Goal: Information Seeking & Learning: Learn about a topic

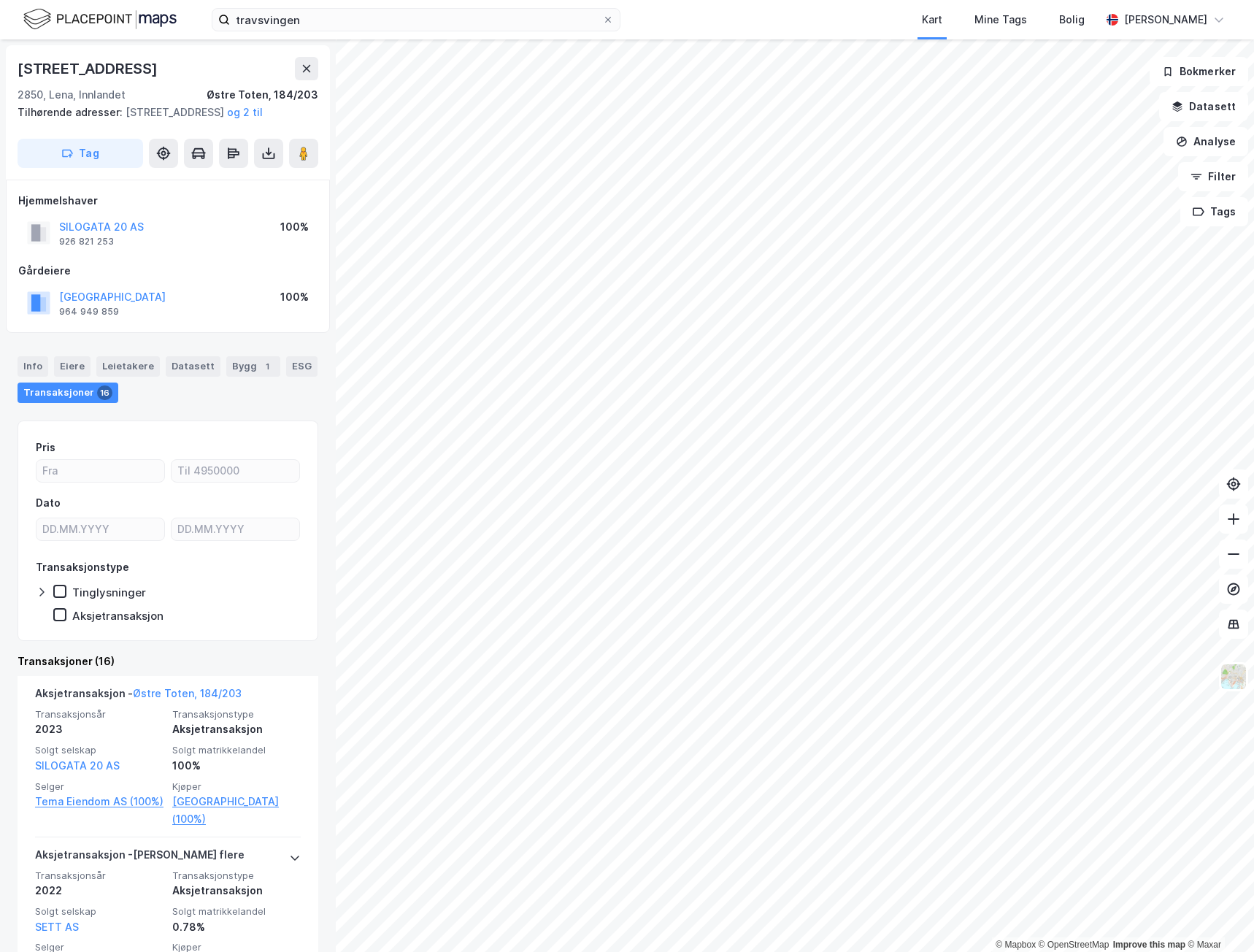
click at [0, 0] on button "SILOGATA 20 AS" at bounding box center [0, 0] width 0 height 0
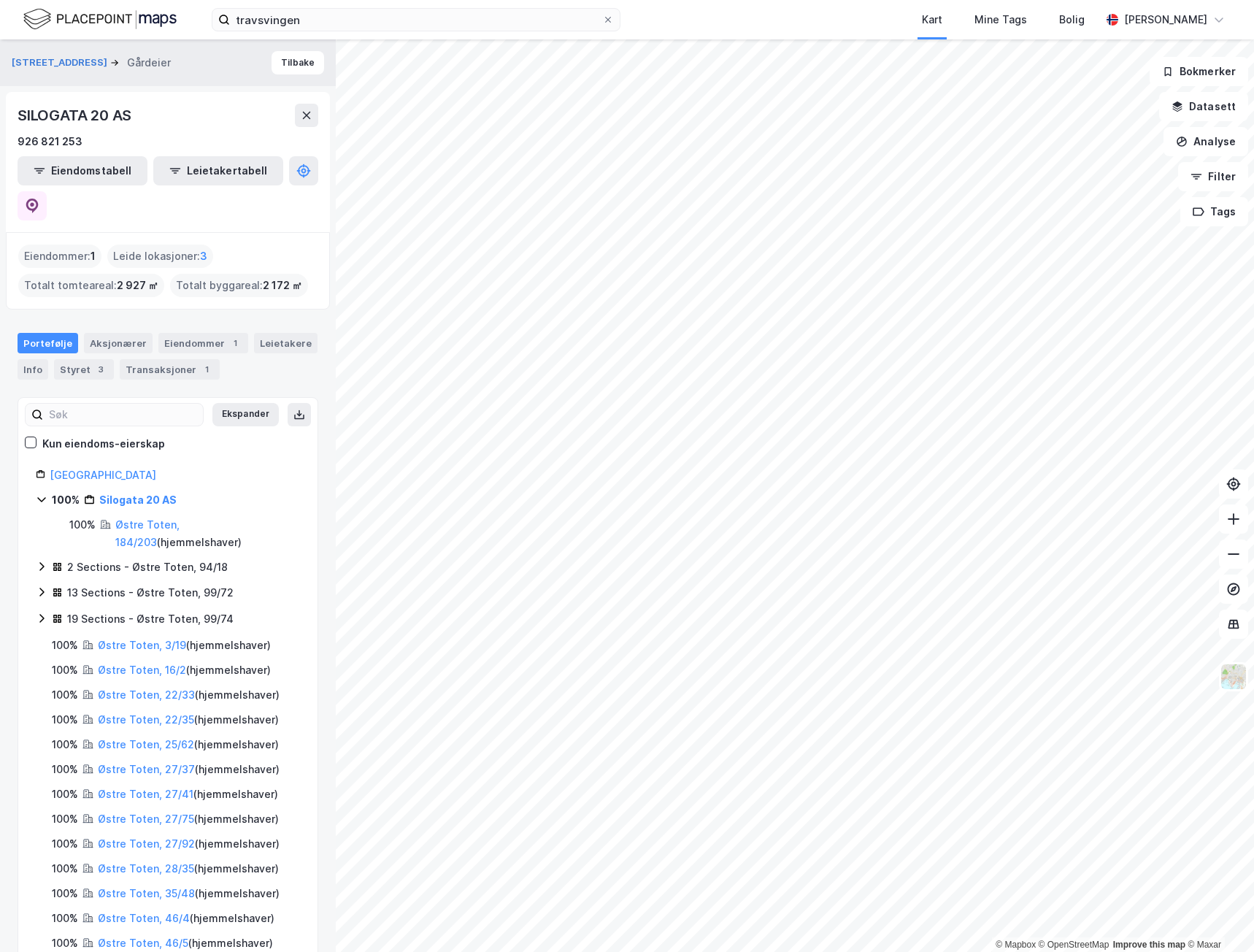
click at [82, 359] on div "Styret 3" at bounding box center [84, 369] width 60 height 20
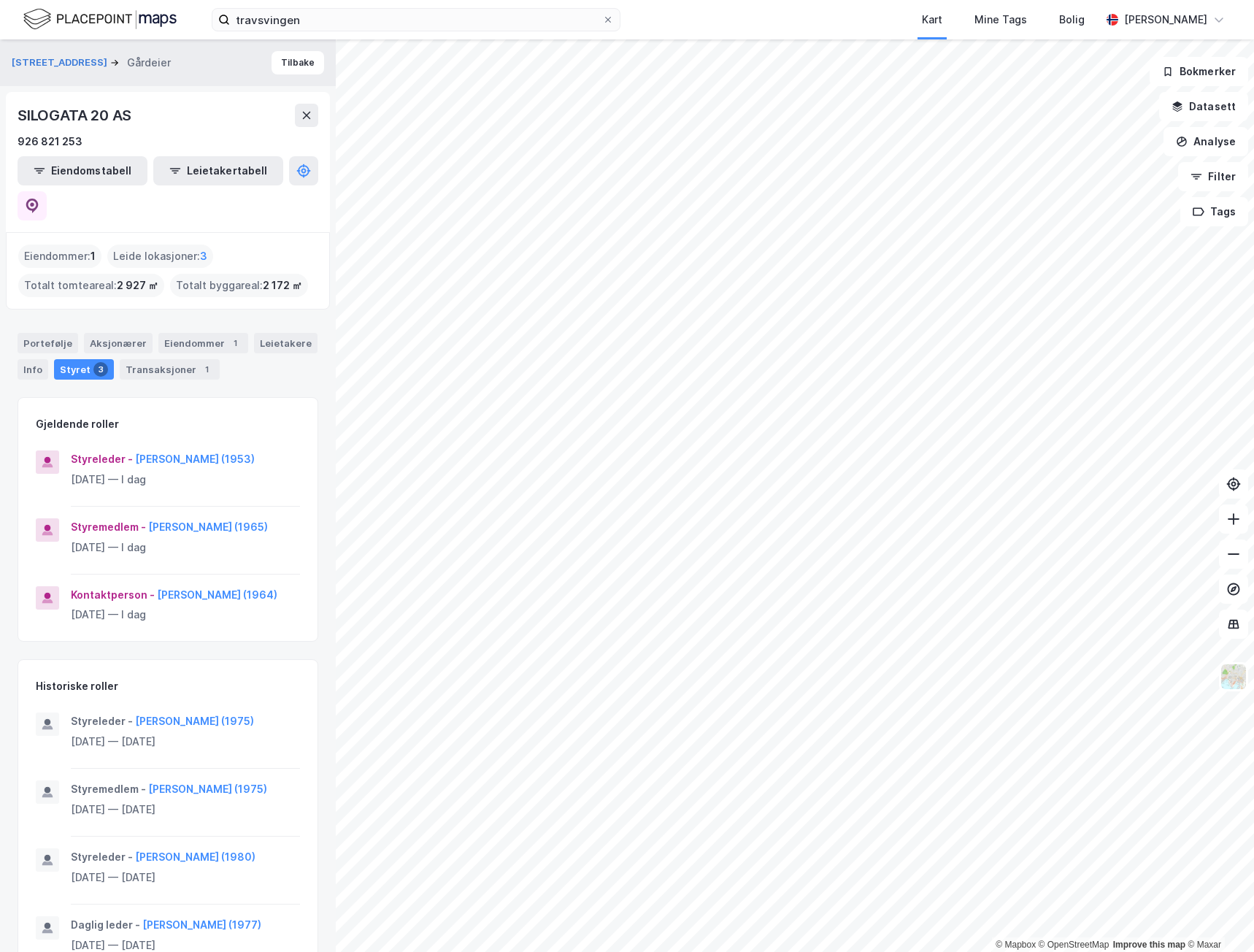
click at [0, 0] on button "[PERSON_NAME] (1953)" at bounding box center [0, 0] width 0 height 0
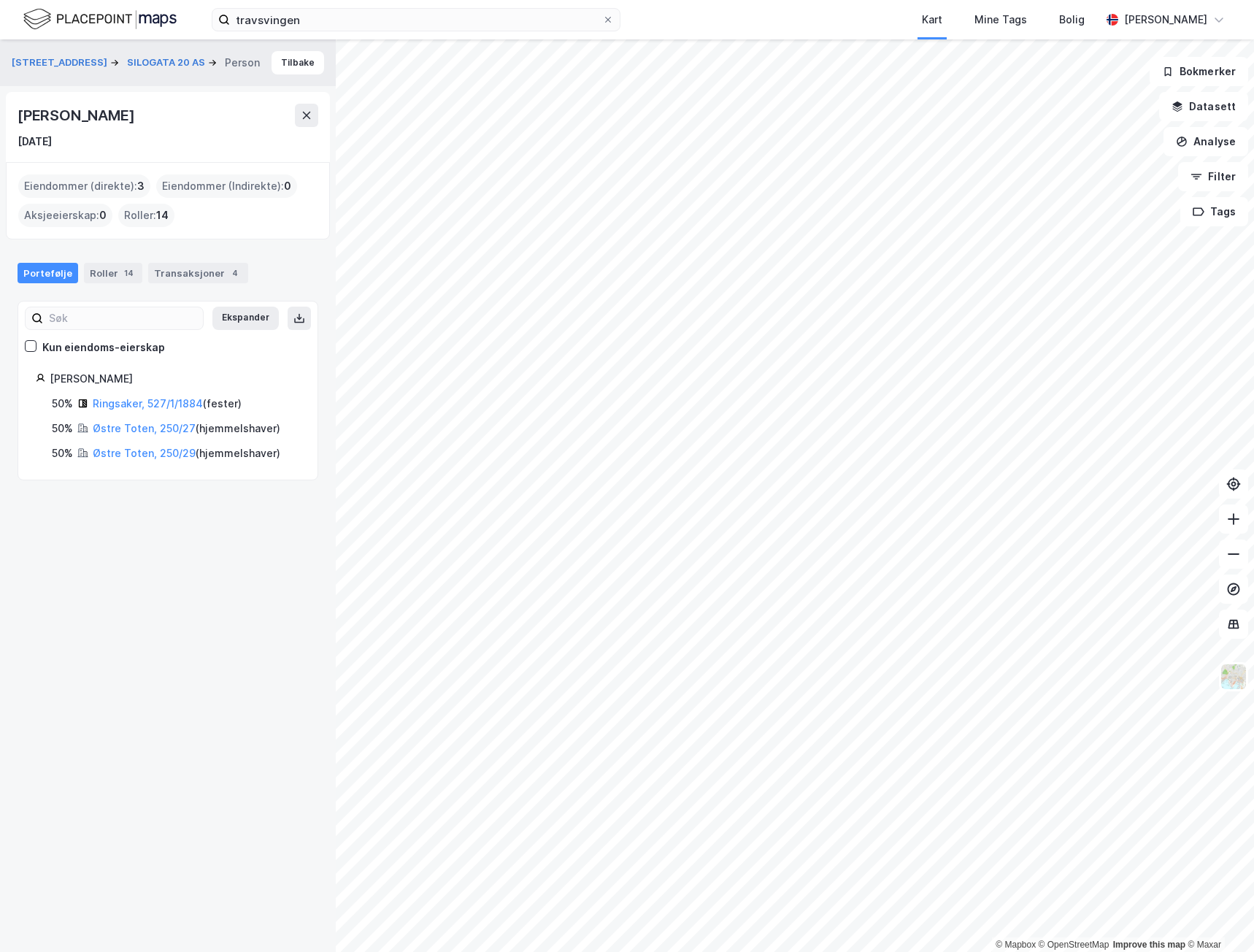
click at [105, 275] on div "Roller 14" at bounding box center [112, 273] width 59 height 20
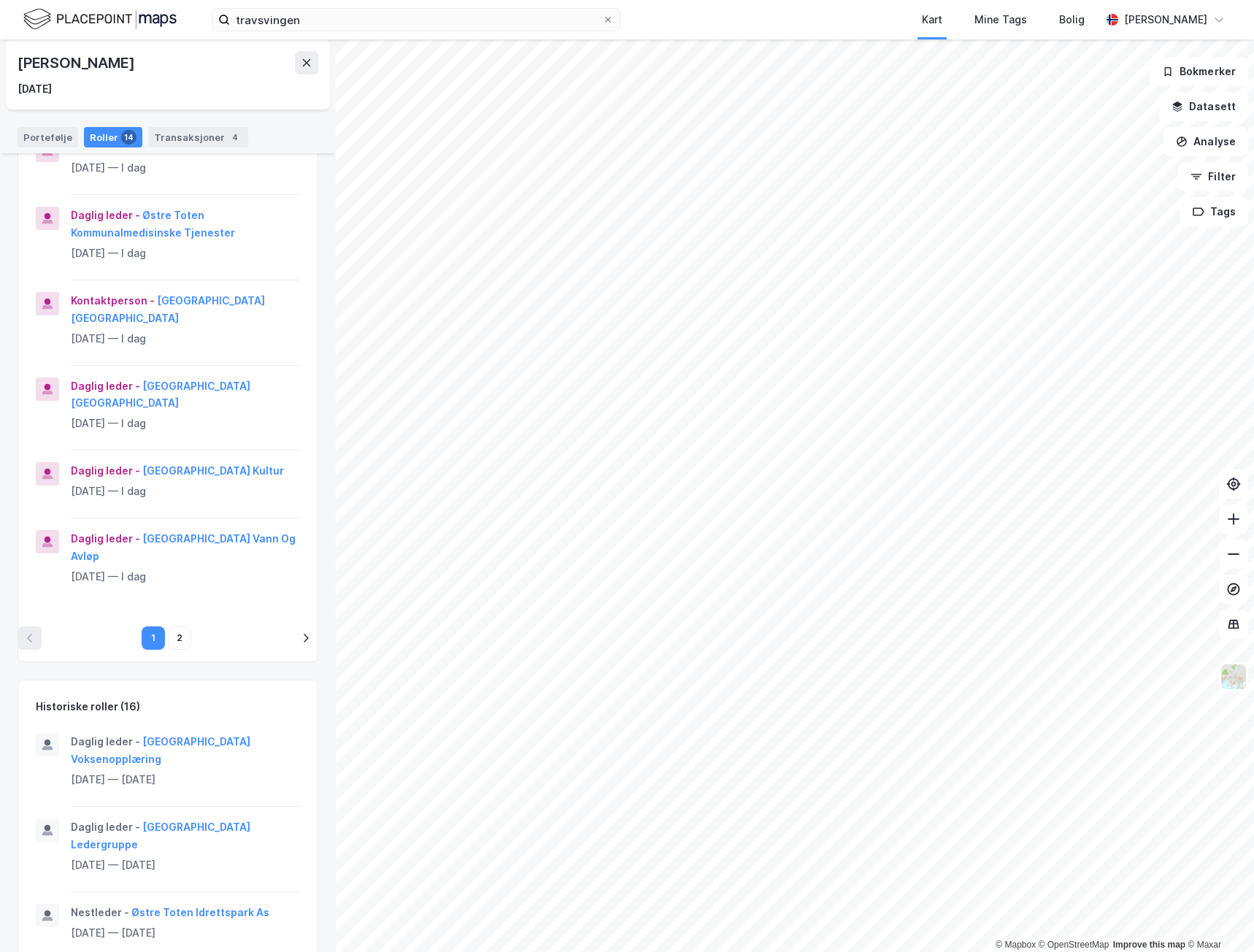
scroll to position [584, 0]
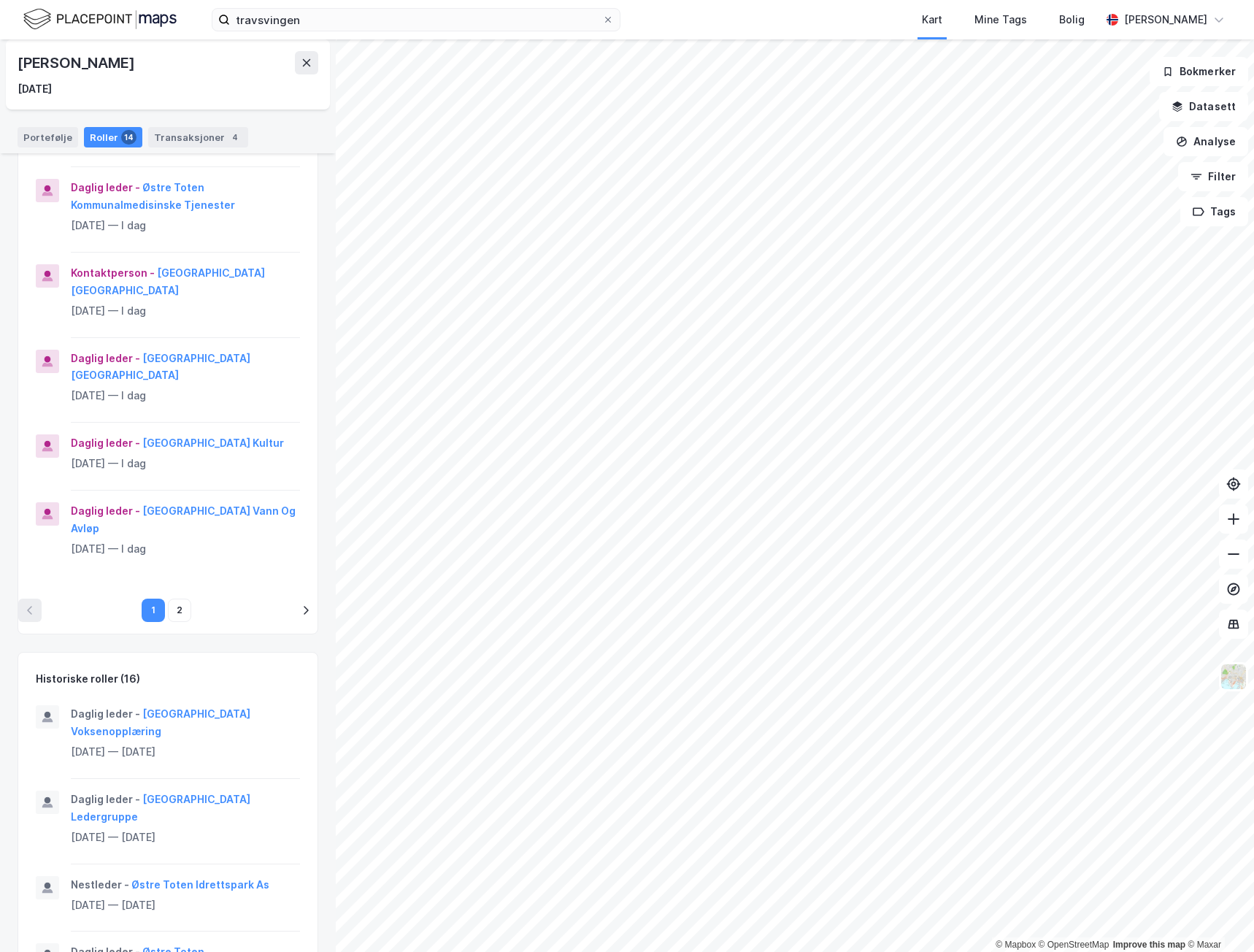
click at [173, 615] on button "2" at bounding box center [180, 610] width 23 height 23
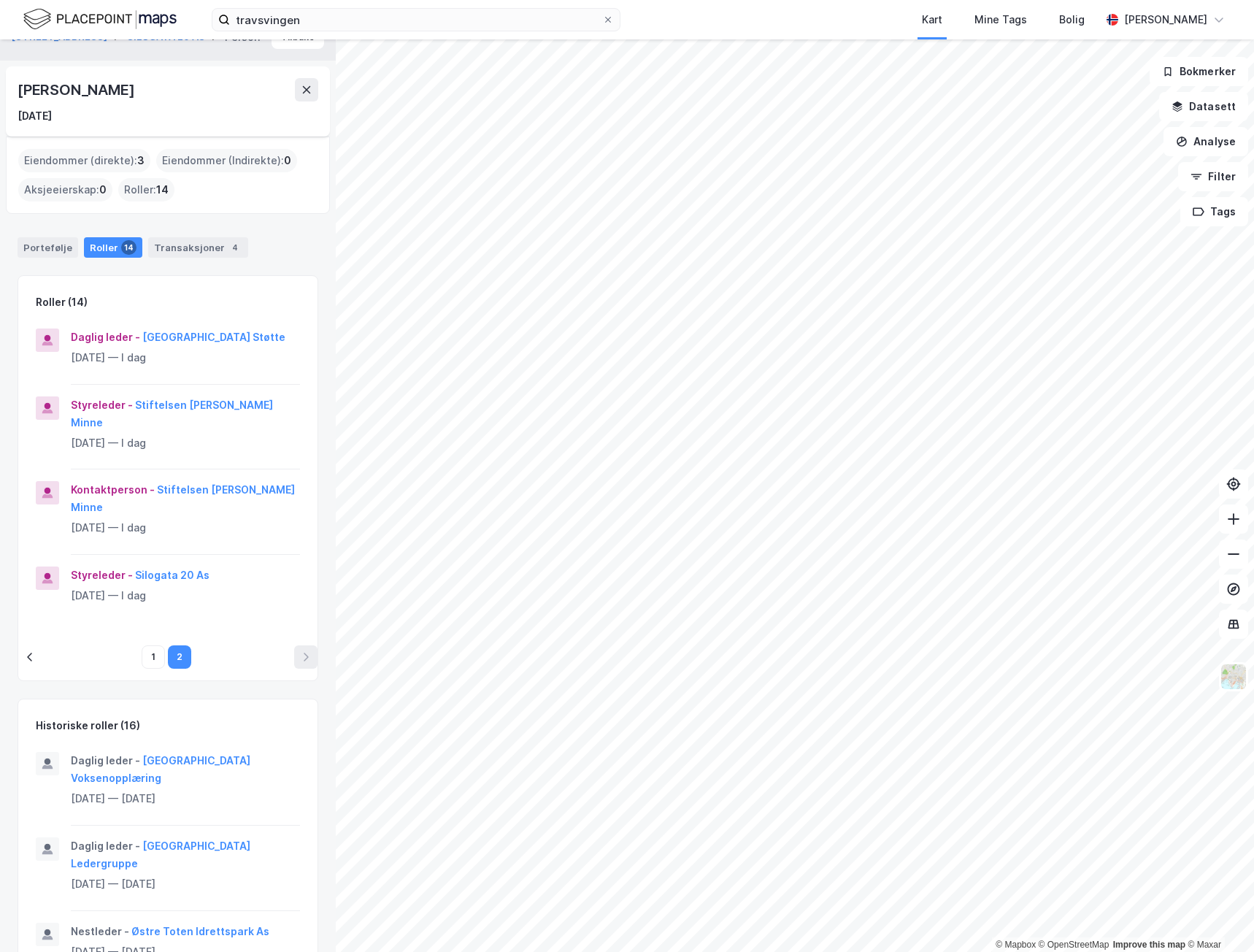
scroll to position [0, 0]
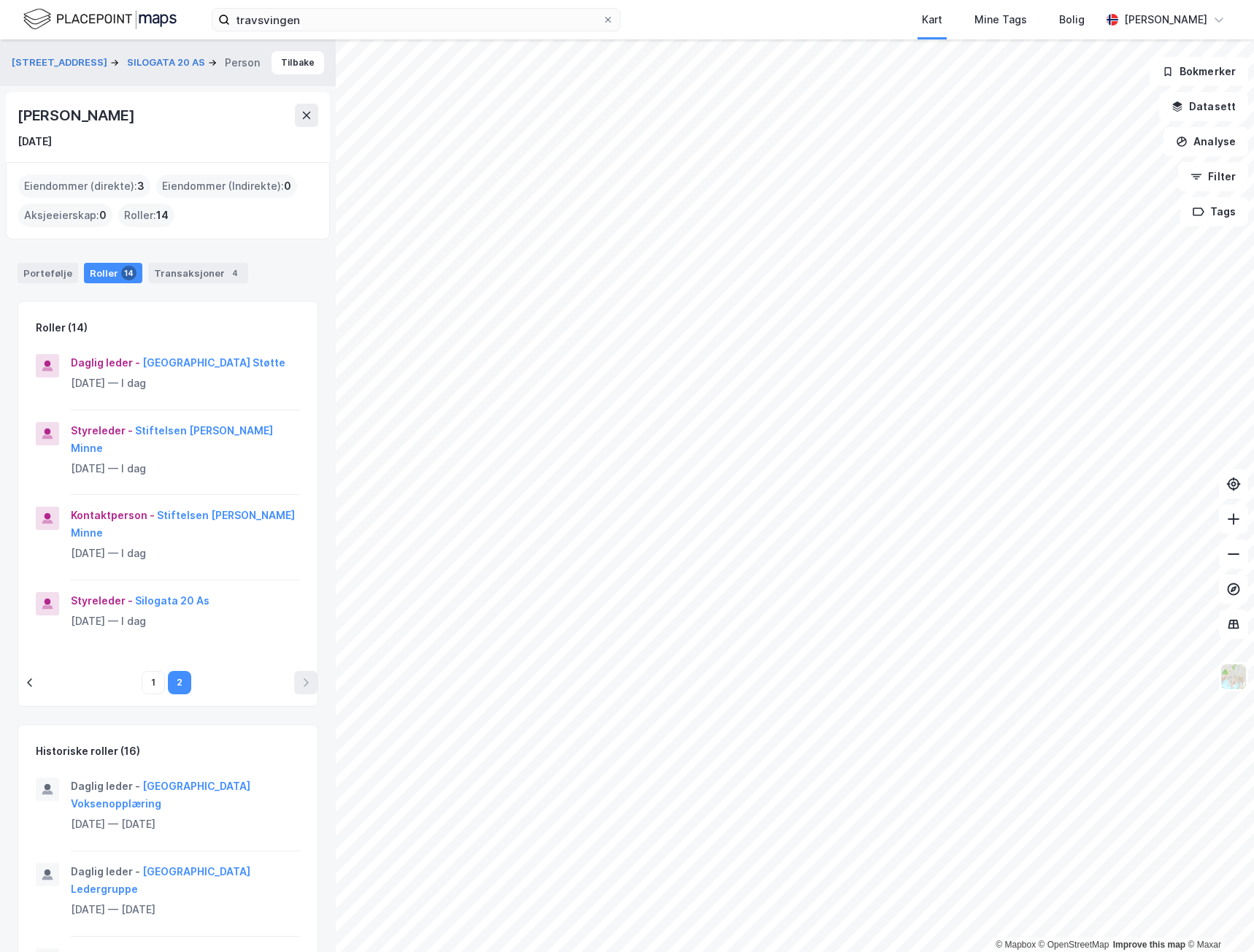
click at [306, 117] on icon at bounding box center [307, 115] width 8 height 8
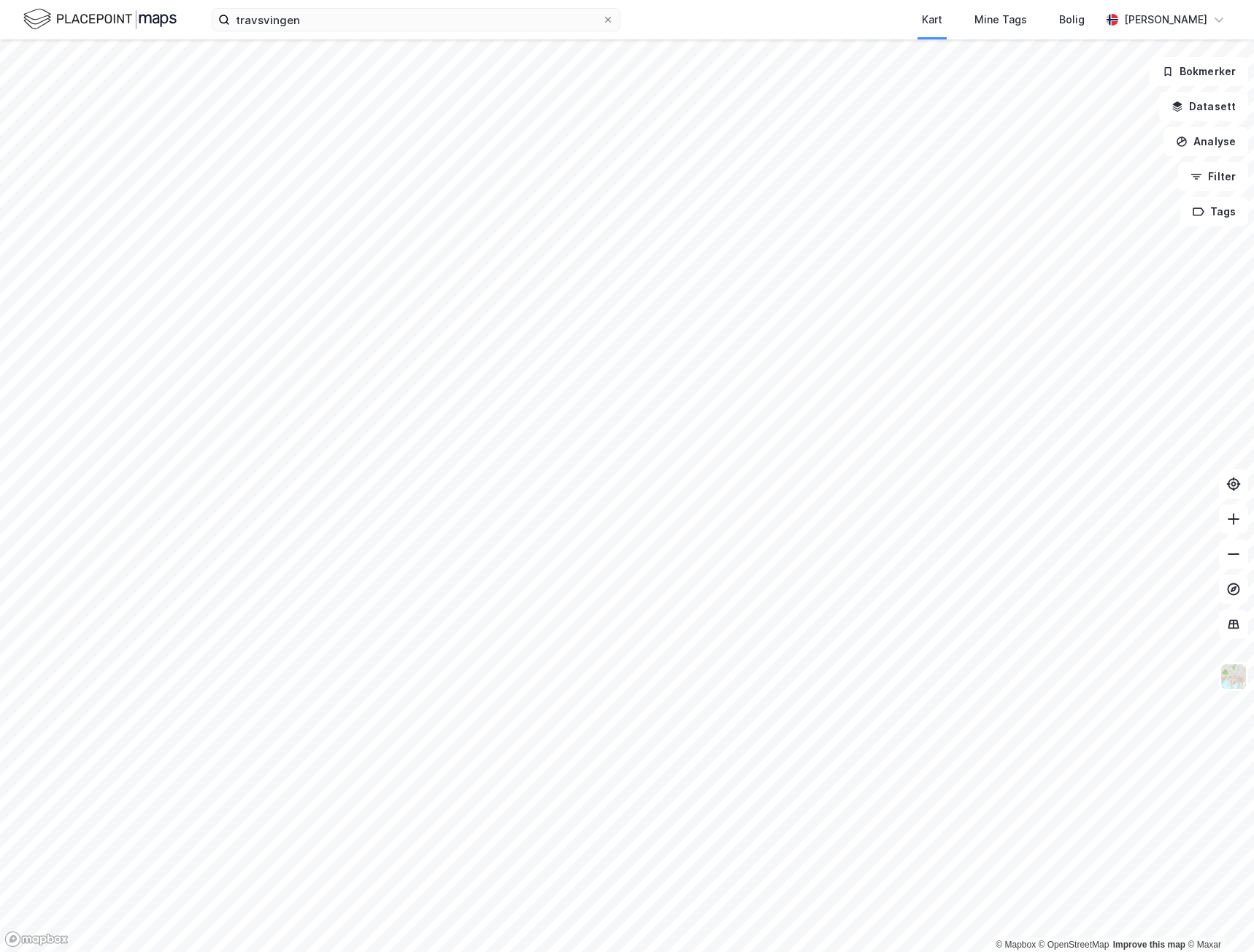
click at [609, 17] on icon at bounding box center [607, 19] width 9 height 9
click at [602, 17] on input "travsvingen" at bounding box center [415, 19] width 372 height 22
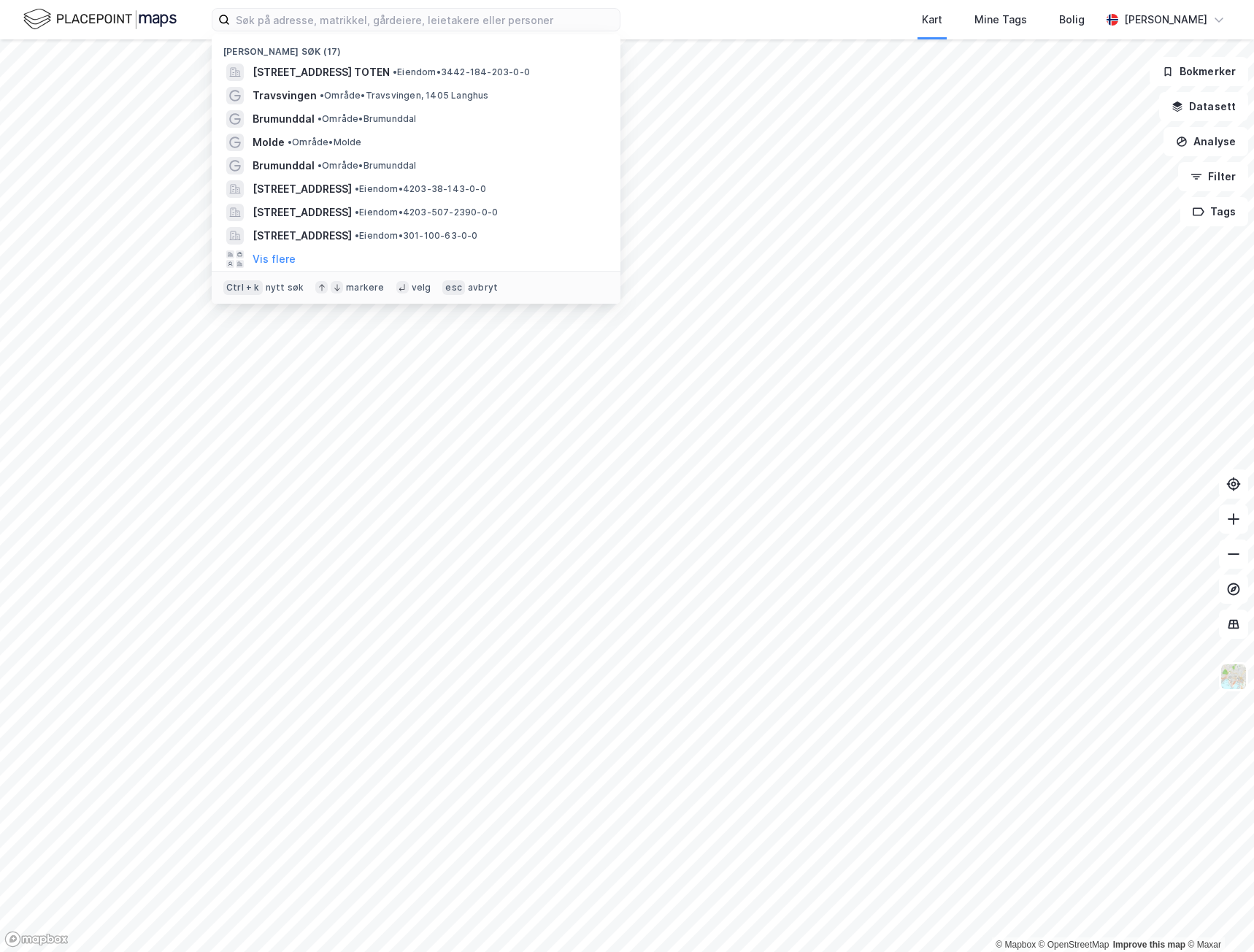
click at [390, 73] on span "[STREET_ADDRESS] TOTEN" at bounding box center [321, 72] width 137 height 17
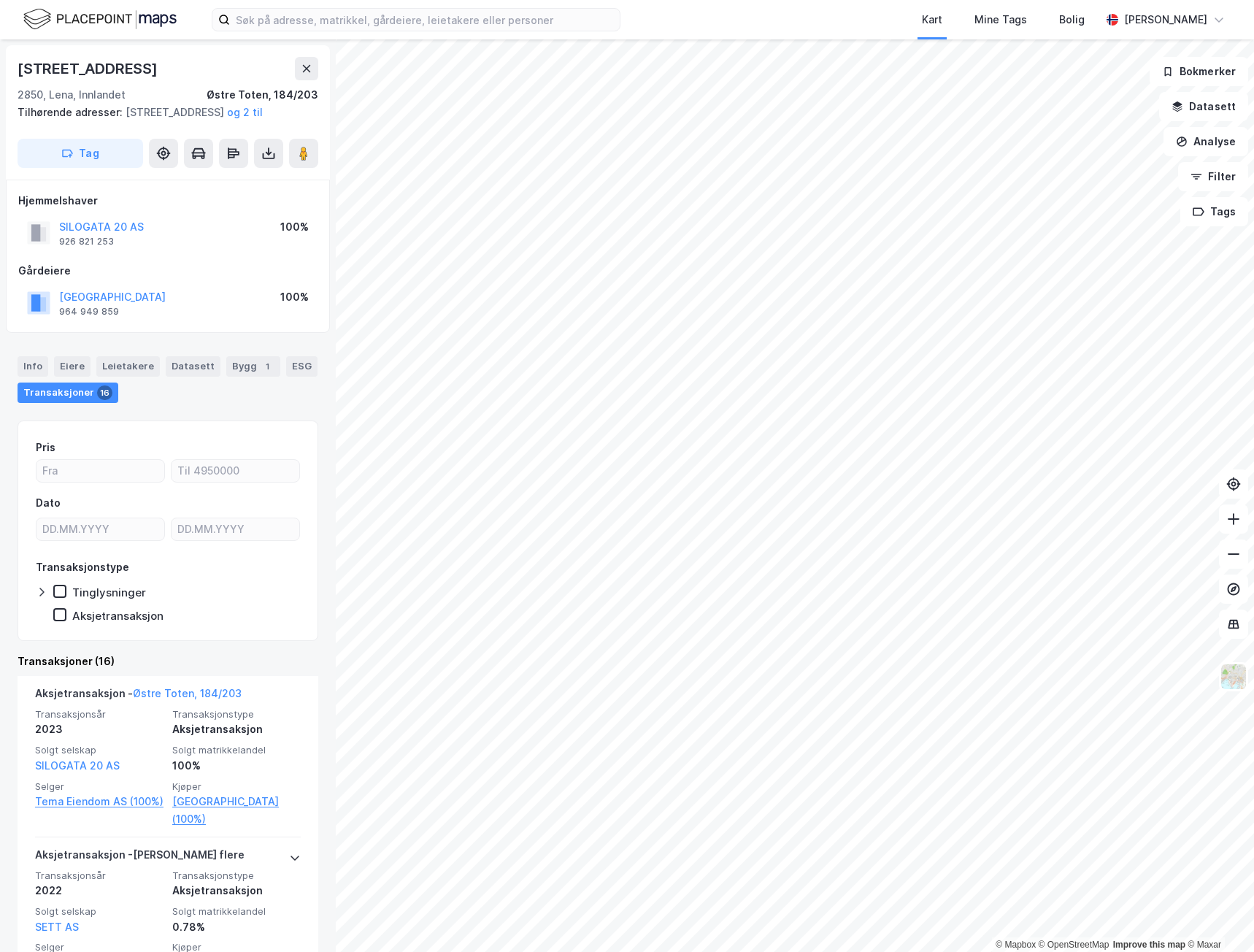
click at [0, 0] on button "SILOGATA 20 AS" at bounding box center [0, 0] width 0 height 0
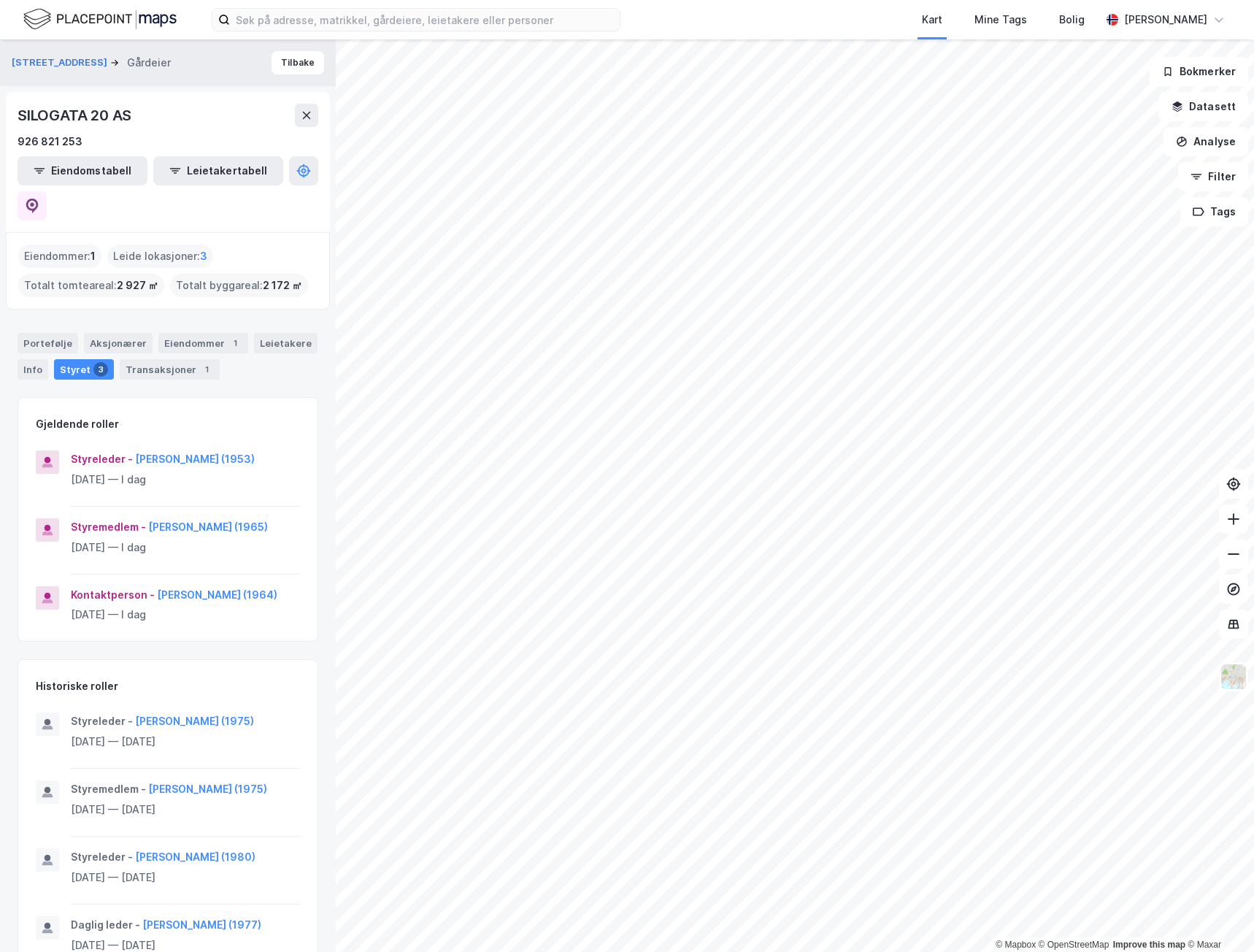
click at [0, 0] on button "[PERSON_NAME] (1965)" at bounding box center [0, 0] width 0 height 0
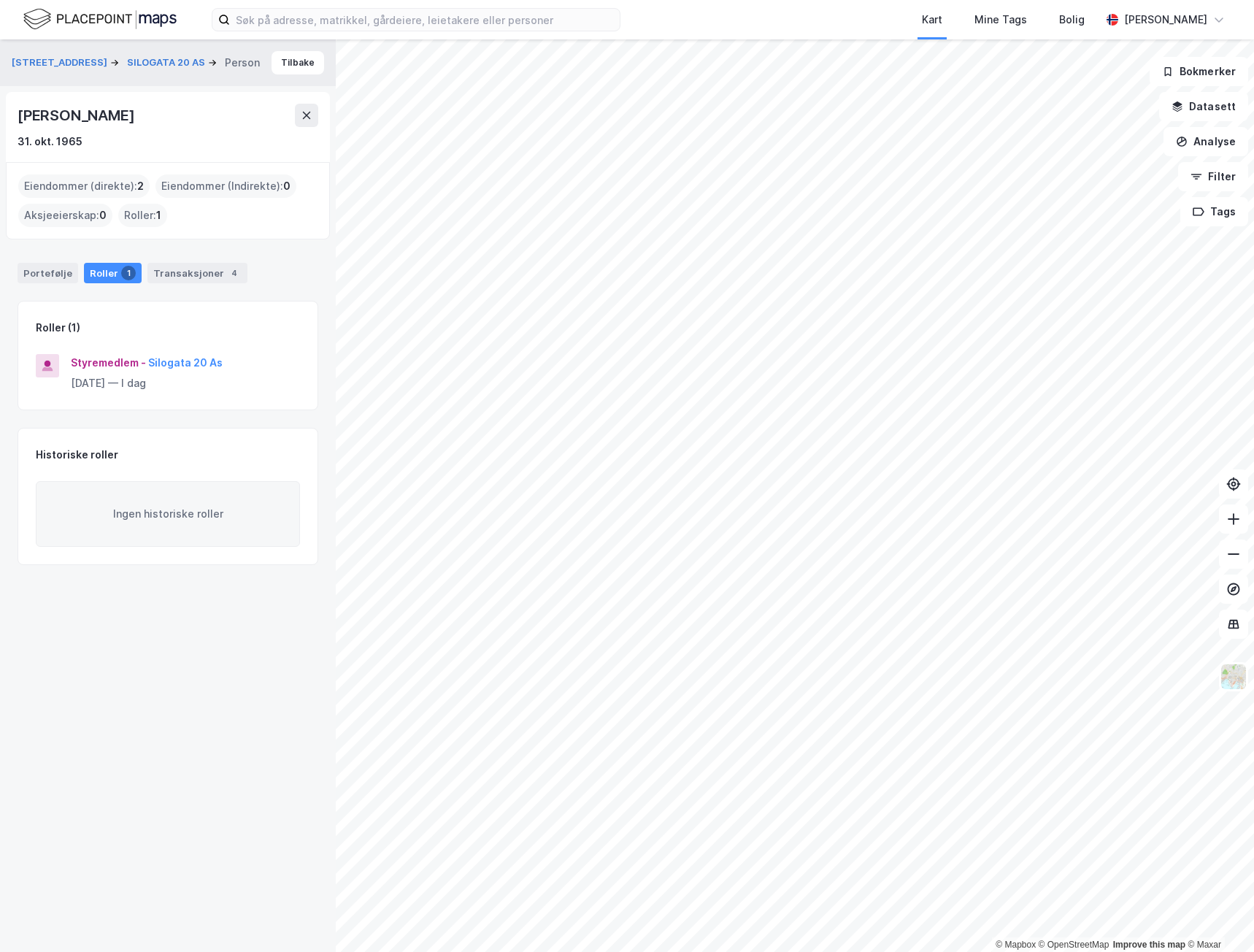
click at [307, 111] on icon at bounding box center [307, 115] width 12 height 12
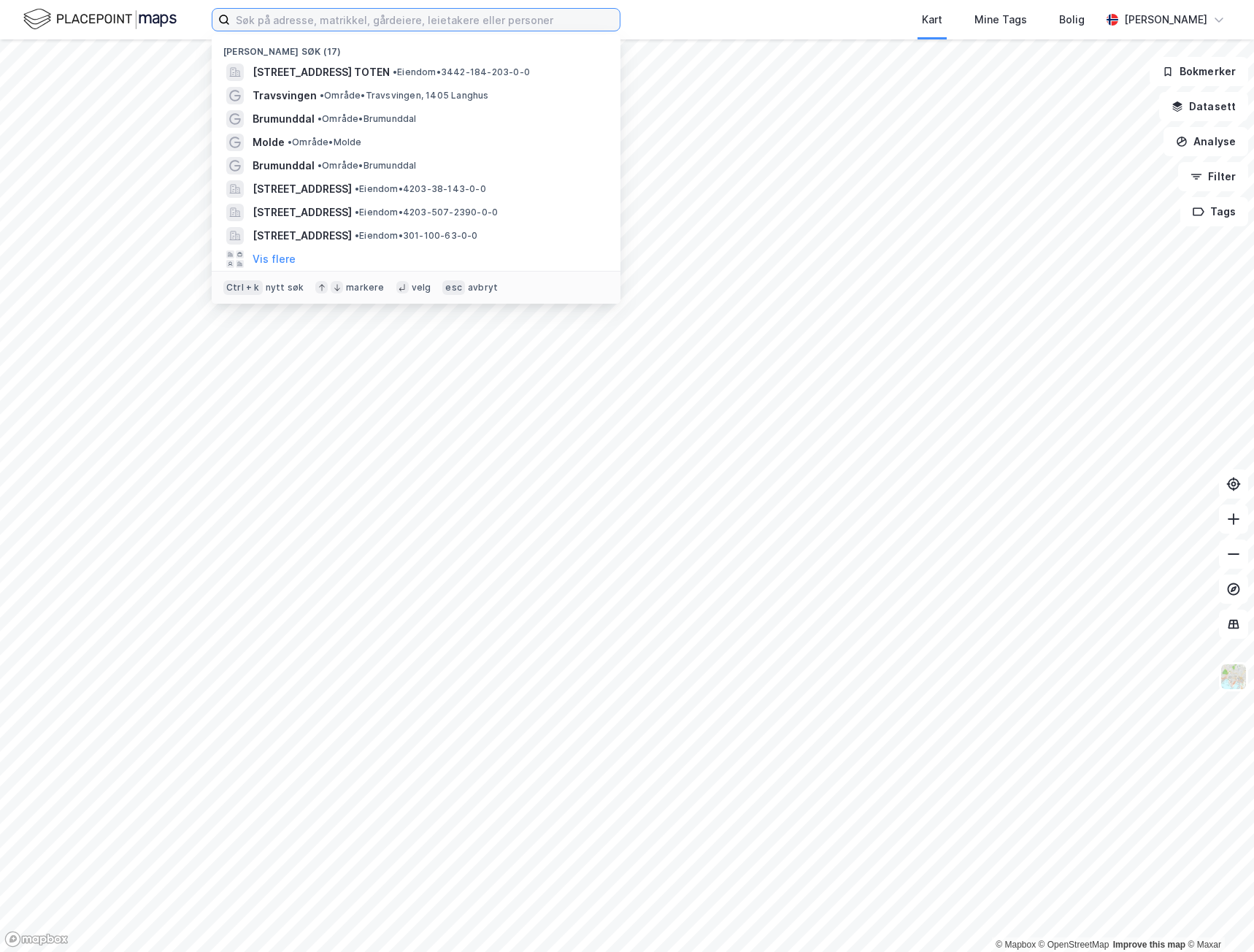
click at [293, 17] on input at bounding box center [425, 19] width 390 height 22
click at [290, 76] on span "[STREET_ADDRESS] TOTEN" at bounding box center [321, 72] width 137 height 17
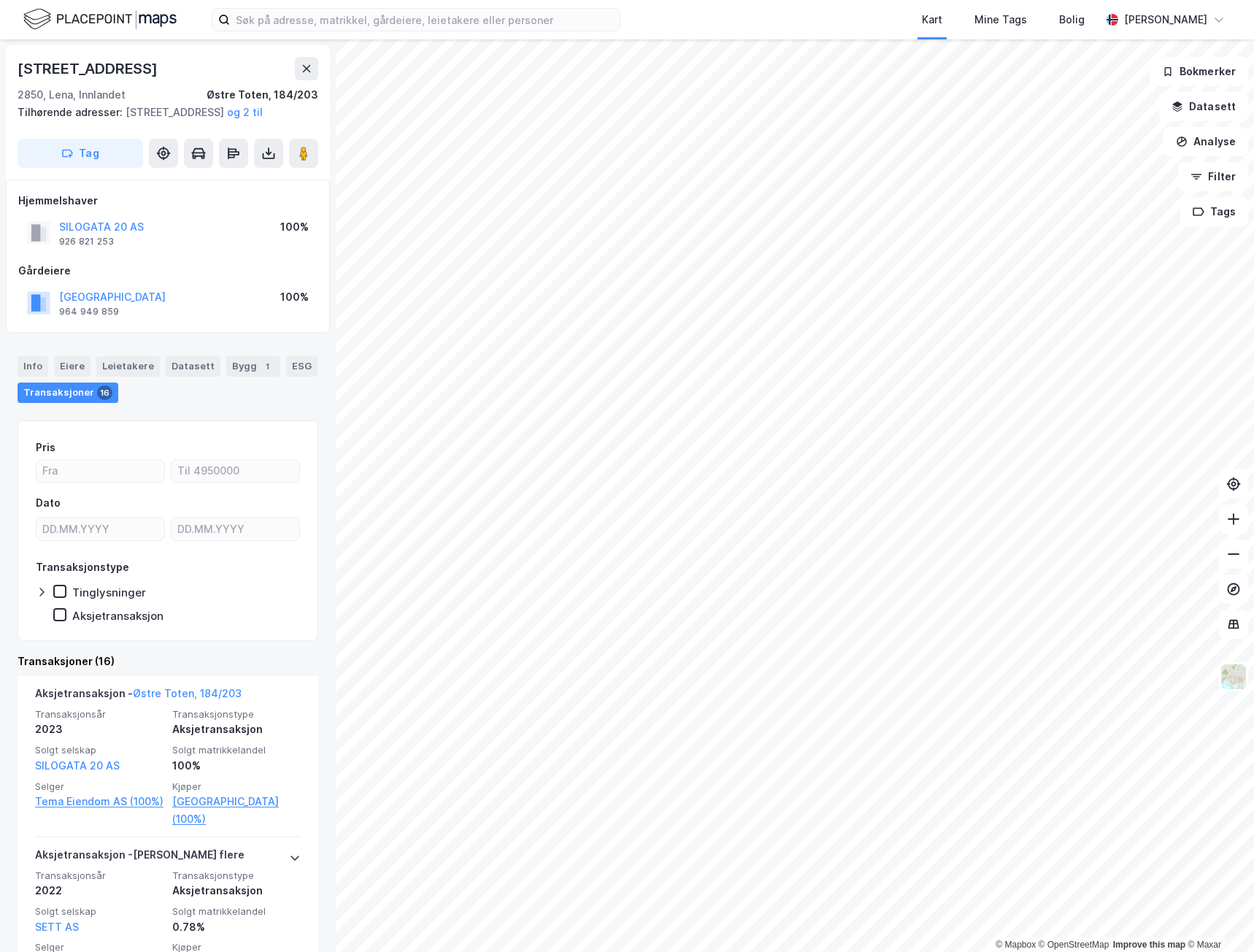
click at [0, 0] on button "SILOGATA 20 AS" at bounding box center [0, 0] width 0 height 0
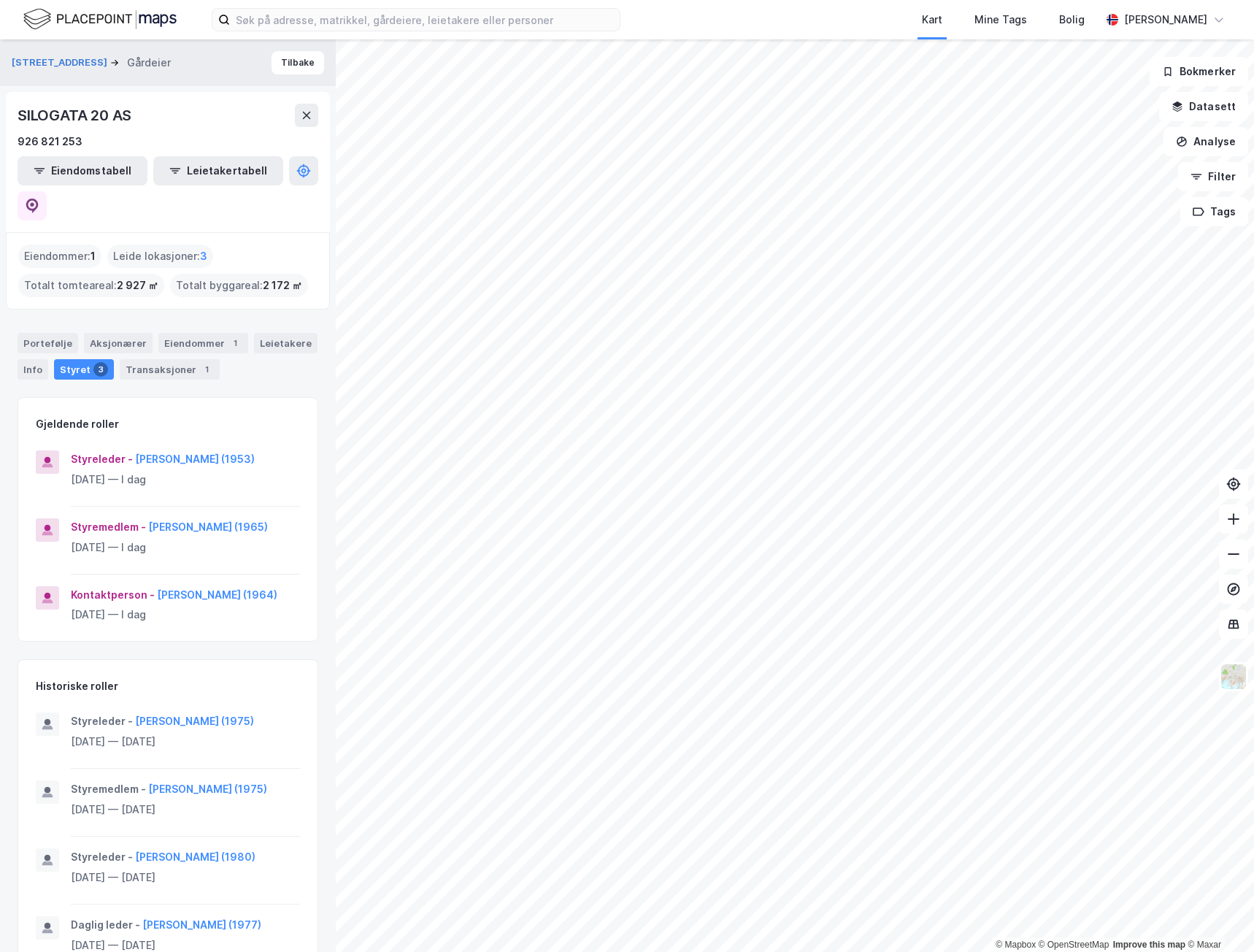
click at [0, 0] on button "[PERSON_NAME] (1964)" at bounding box center [0, 0] width 0 height 0
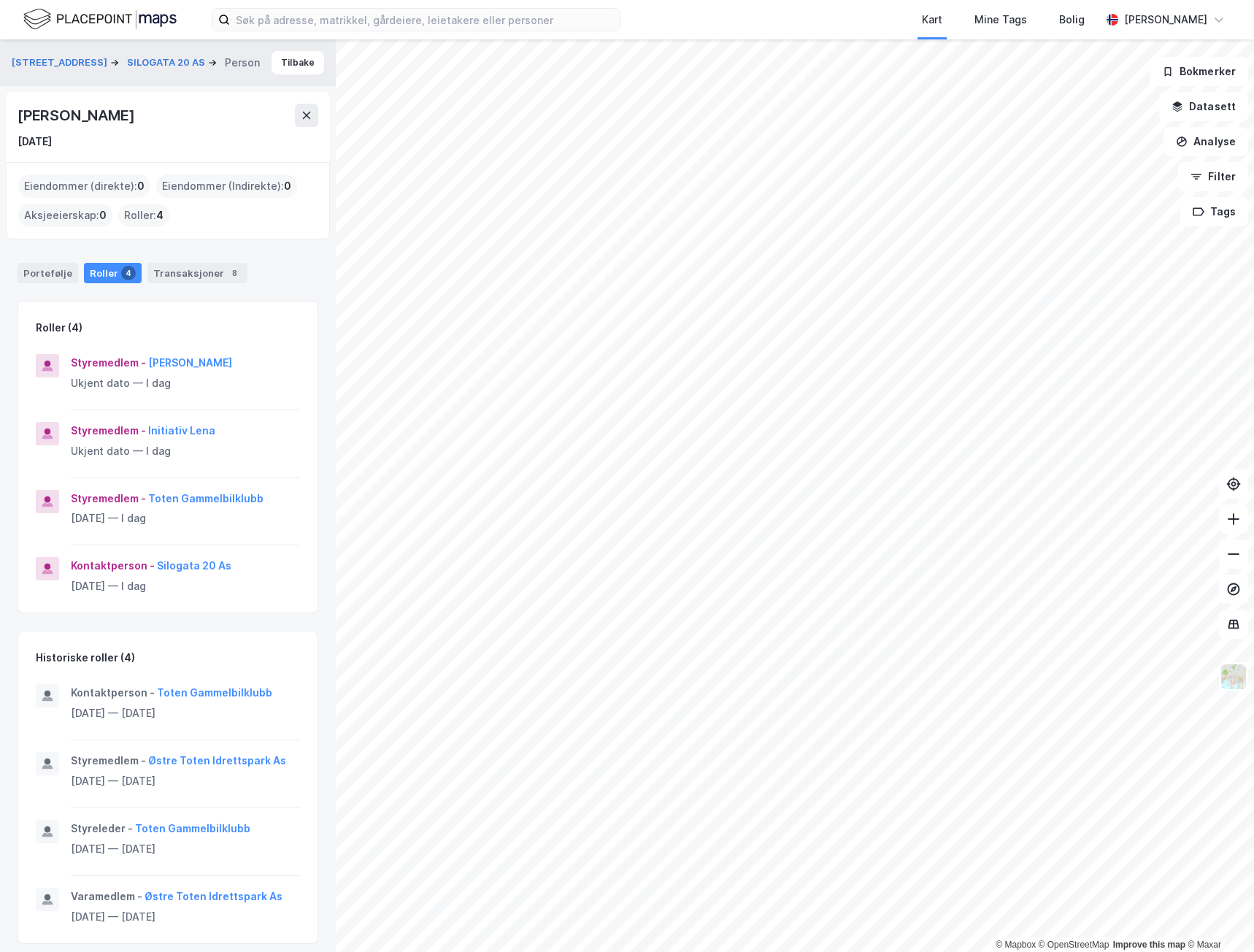
click at [305, 105] on button at bounding box center [307, 115] width 23 height 23
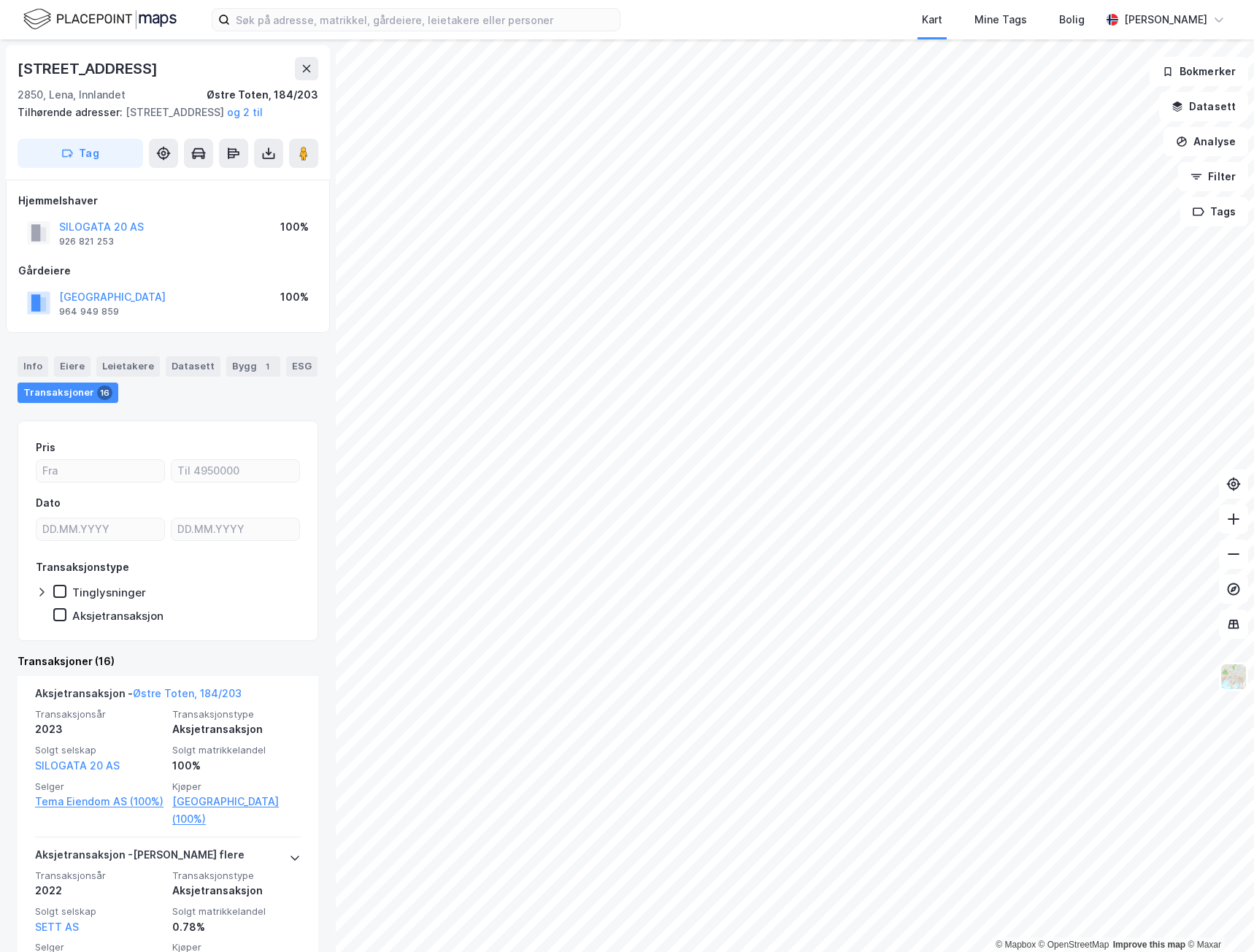
click at [0, 0] on button "[GEOGRAPHIC_DATA]" at bounding box center [0, 0] width 0 height 0
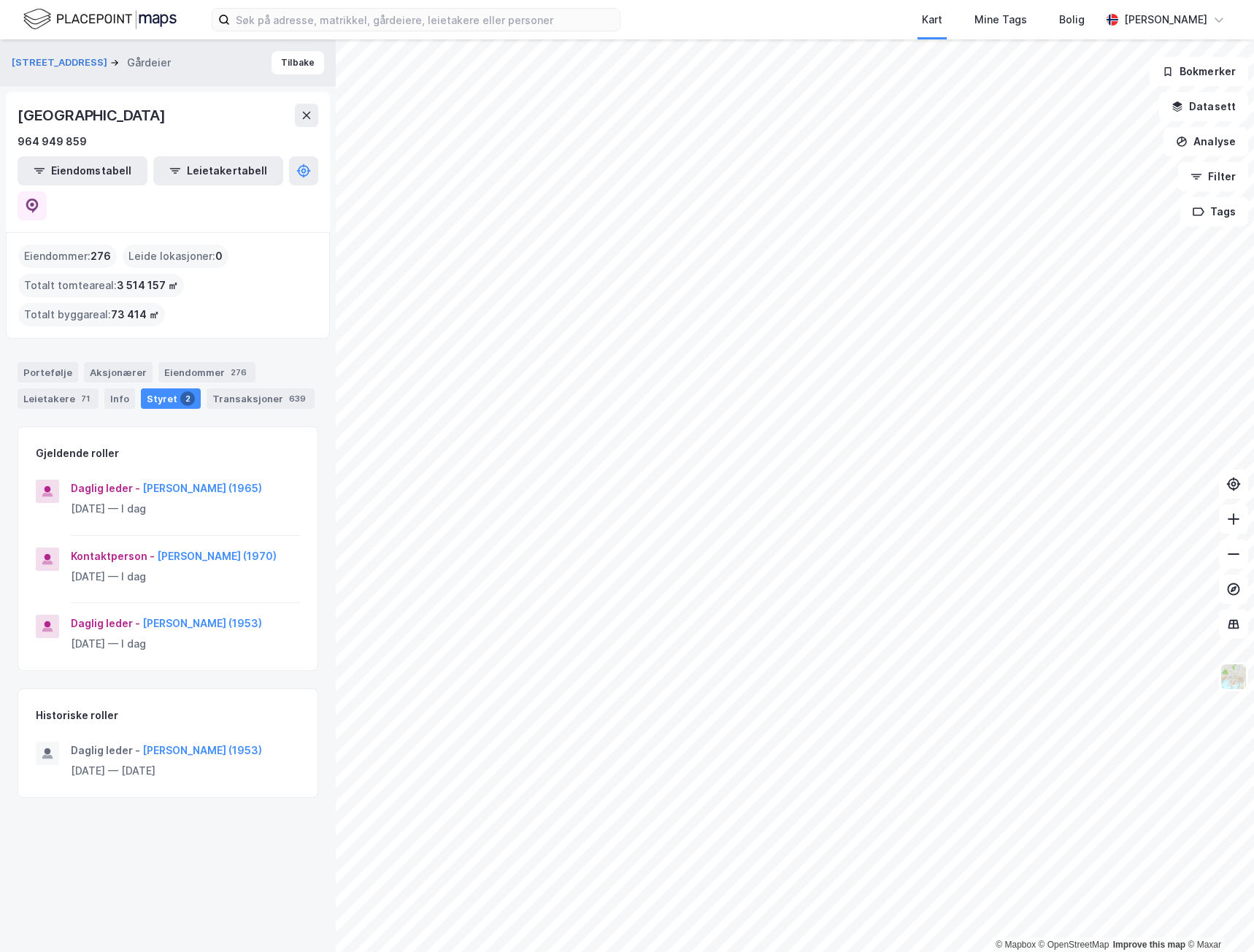
click at [306, 110] on icon at bounding box center [307, 115] width 12 height 12
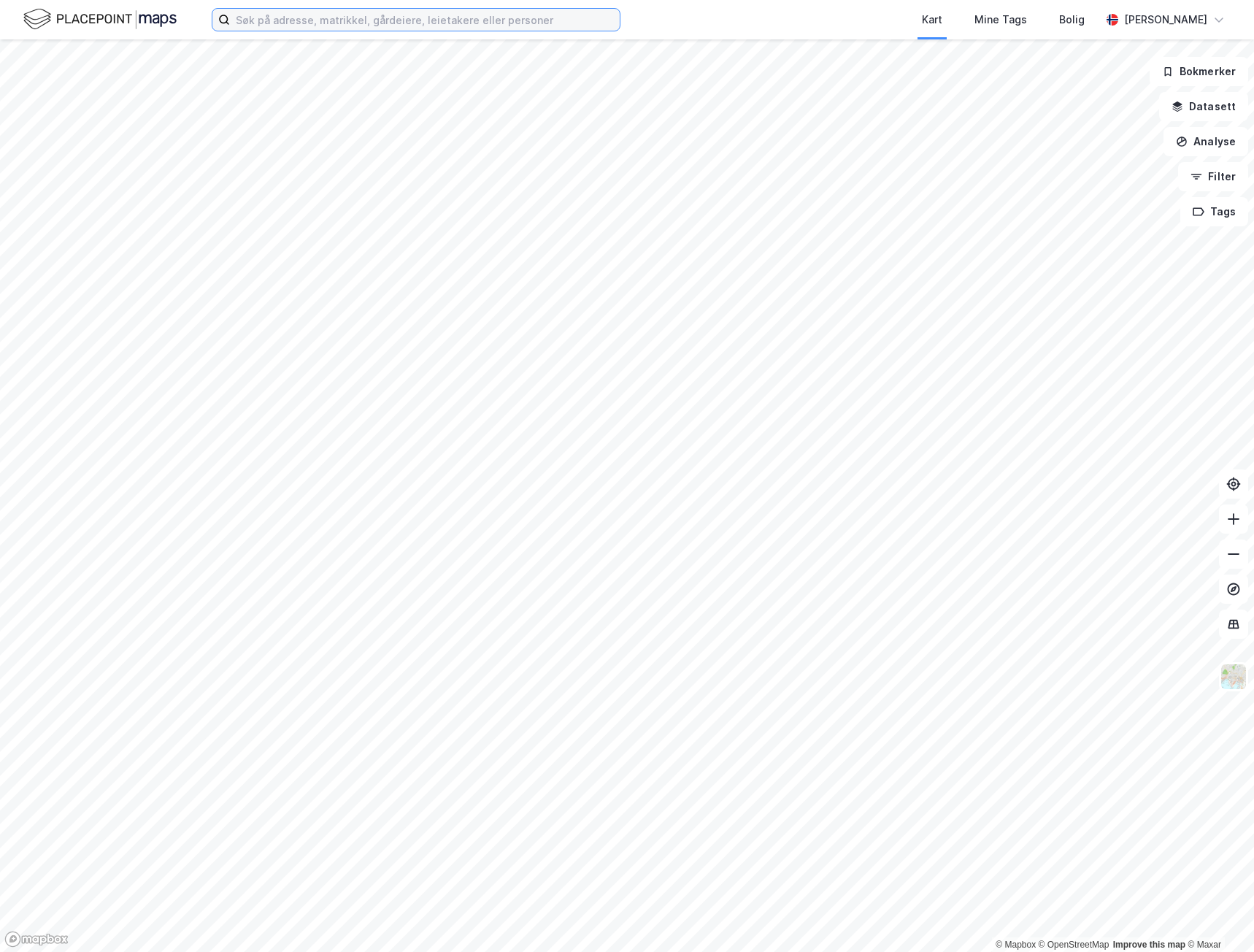
click at [403, 23] on input at bounding box center [425, 19] width 390 height 22
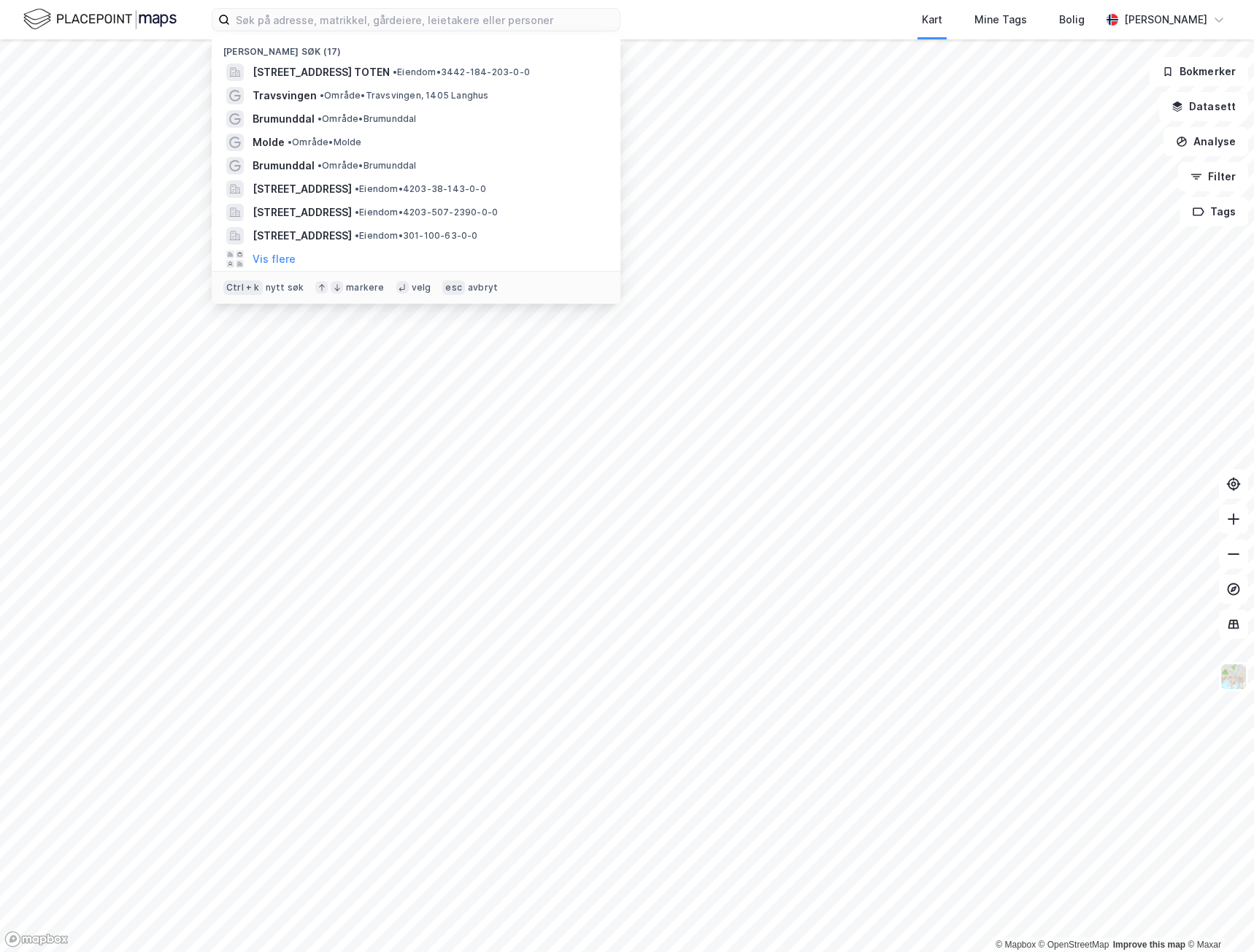
click at [331, 68] on span "[STREET_ADDRESS] TOTEN" at bounding box center [321, 72] width 137 height 17
